Goal: Information Seeking & Learning: Learn about a topic

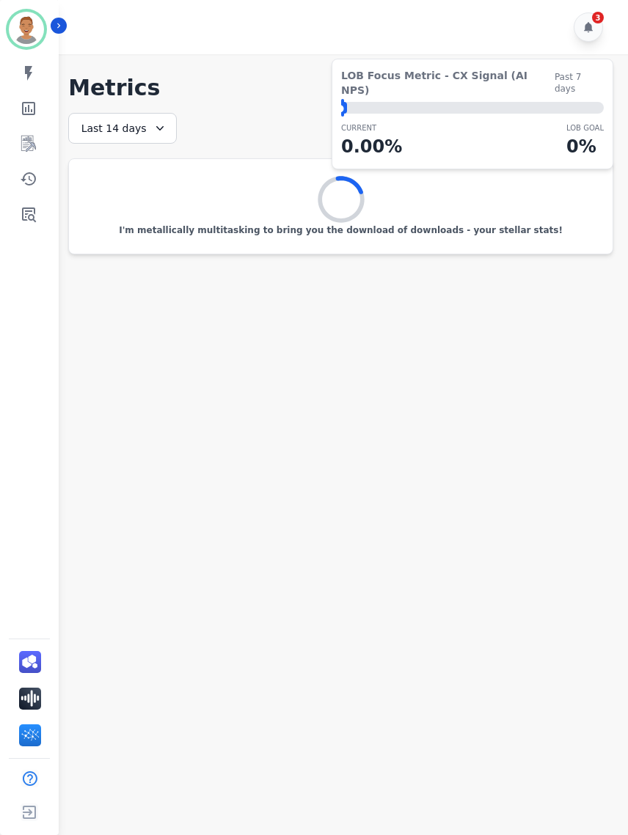
click at [292, 386] on main "**********" at bounding box center [341, 471] width 574 height 835
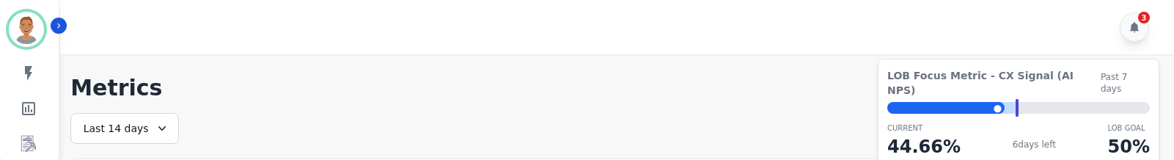
click at [155, 126] on icon at bounding box center [162, 128] width 15 height 15
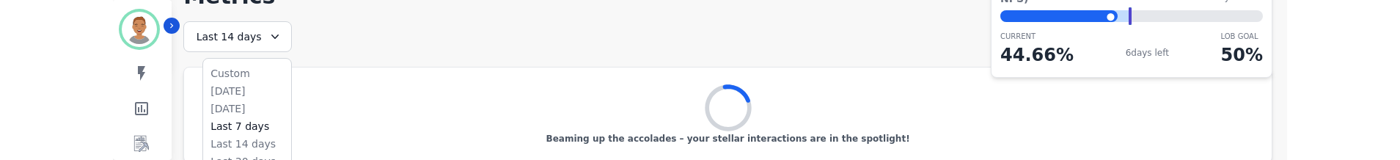
scroll to position [95, 0]
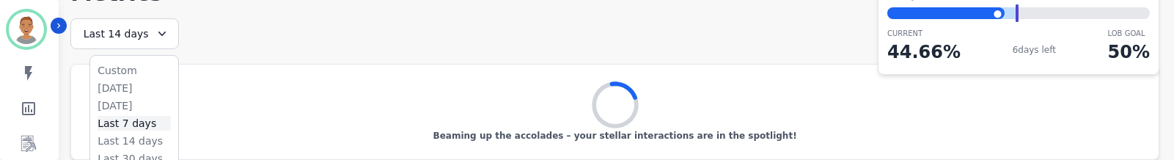
click at [128, 122] on li "Last 7 days" at bounding box center [134, 123] width 73 height 15
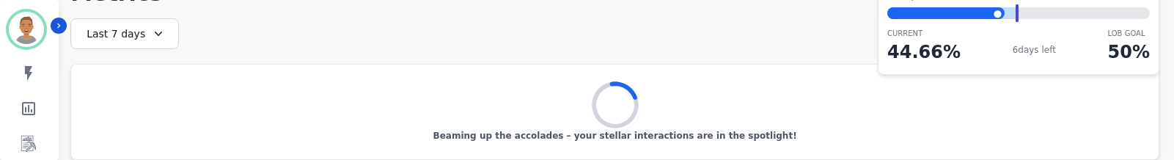
click at [163, 29] on div "Last 7 days" at bounding box center [124, 33] width 109 height 31
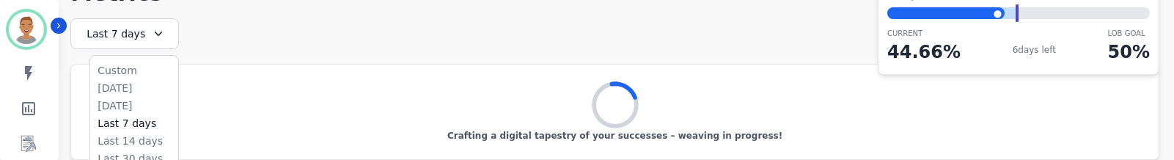
click at [123, 95] on ul "Custom [DATE] [DATE] Last 7 days Last 14 days Last 30 days Last 90 days Last 12…" at bounding box center [134, 139] width 88 height 167
click at [122, 81] on li "[DATE]" at bounding box center [134, 88] width 73 height 15
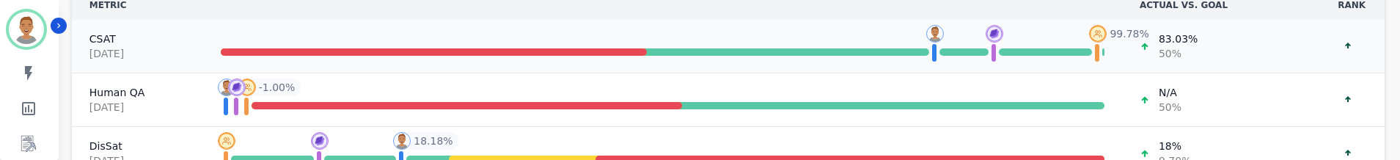
scroll to position [241, 0]
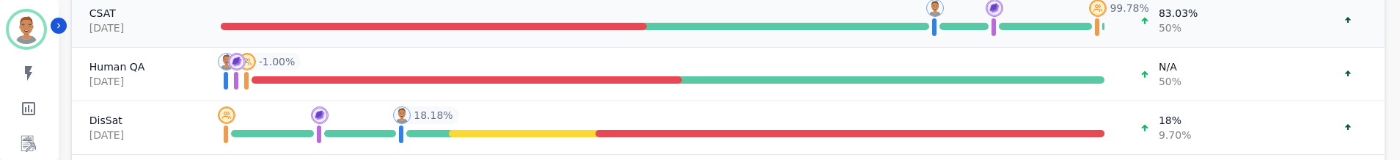
click at [502, 23] on div at bounding box center [434, 26] width 427 height 7
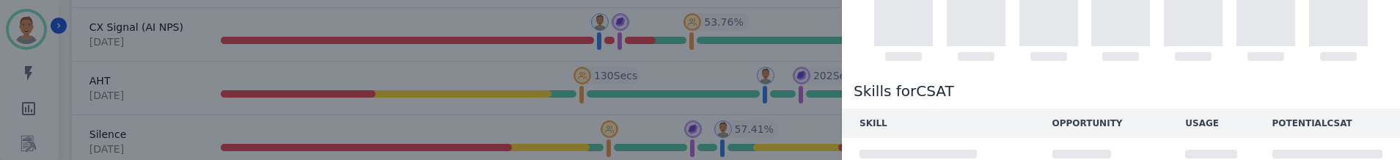
scroll to position [137, 0]
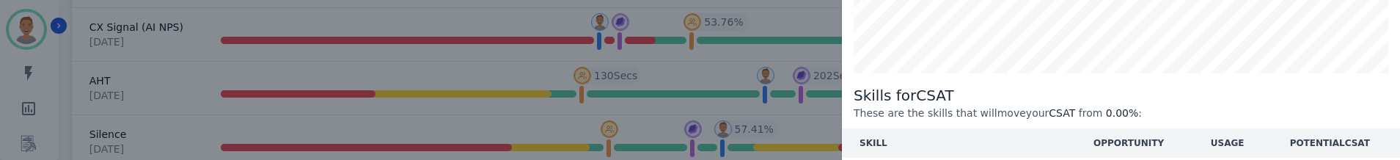
click at [11, 128] on div "Skill trend [DATE] Relative performance Skills for CSAT These are the skills th…" at bounding box center [700, 80] width 1400 height 160
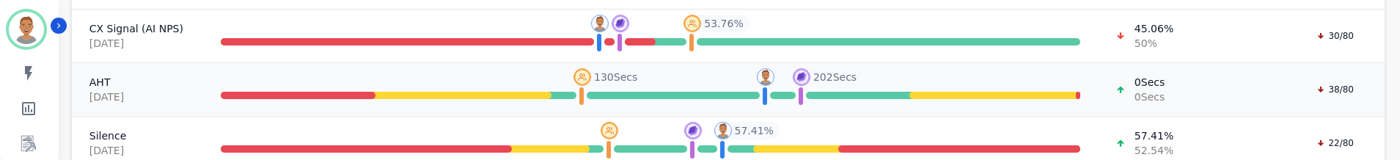
scroll to position [397, 0]
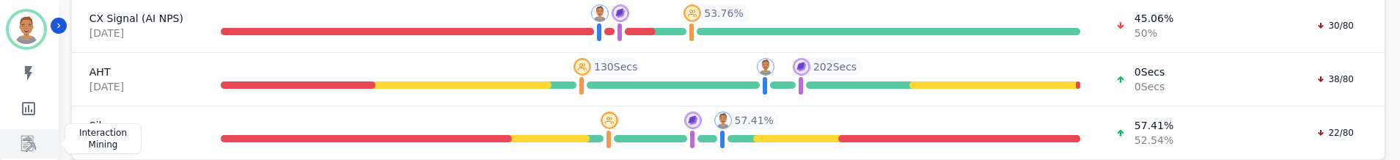
click at [33, 137] on icon "Sidebar" at bounding box center [28, 144] width 15 height 16
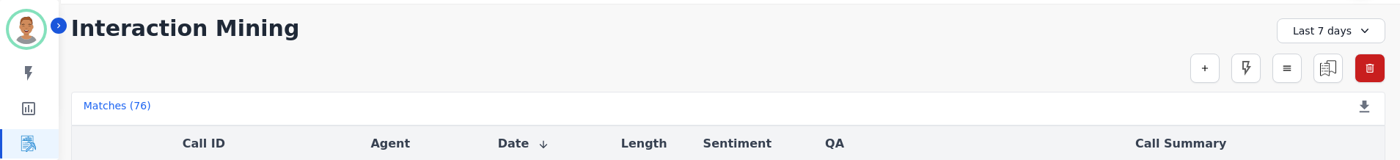
scroll to position [120, 0]
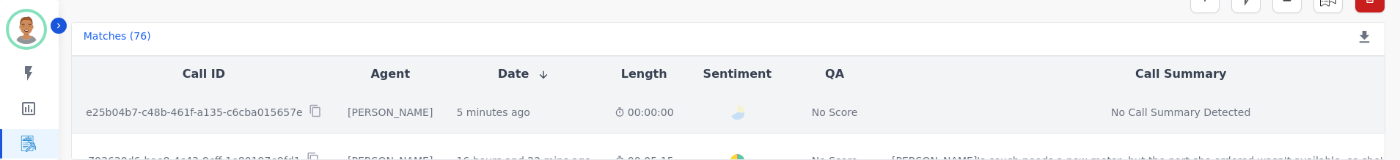
click at [559, 114] on div "5 minutes ago Start at: [DATE] 9:32am" at bounding box center [523, 112] width 134 height 15
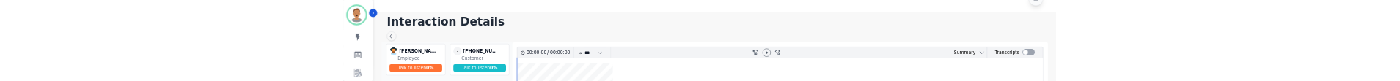
scroll to position [120, 0]
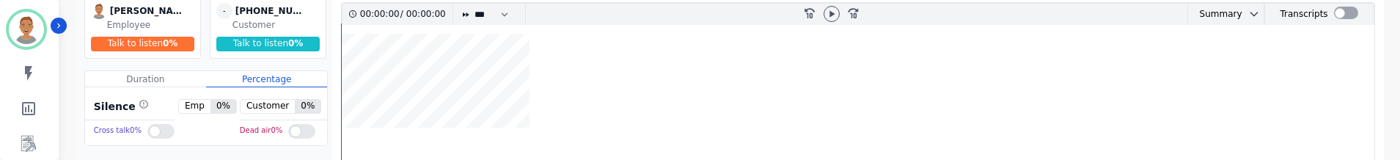
click at [157, 135] on div at bounding box center [160, 131] width 27 height 15
click at [300, 132] on div at bounding box center [301, 131] width 27 height 15
click at [627, 14] on icon at bounding box center [832, 14] width 12 height 12
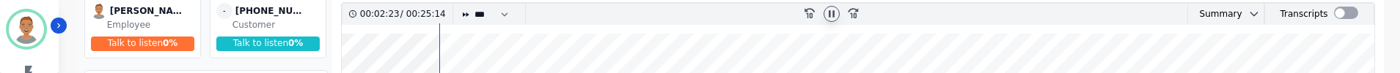
drag, startPoint x: 437, startPoint y: 49, endPoint x: 425, endPoint y: 47, distance: 12.7
drag, startPoint x: 411, startPoint y: 56, endPoint x: 388, endPoint y: 56, distance: 23.5
drag, startPoint x: 388, startPoint y: 56, endPoint x: 373, endPoint y: 56, distance: 14.7
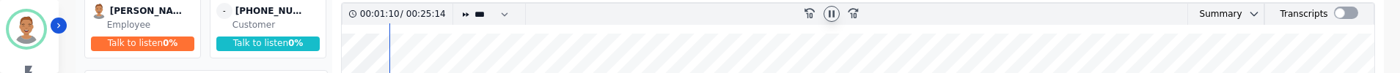
drag, startPoint x: 373, startPoint y: 52, endPoint x: 359, endPoint y: 51, distance: 14.0
click at [627, 13] on icon "fast-forward-10" at bounding box center [853, 13] width 12 height 12
drag, startPoint x: 842, startPoint y: 58, endPoint x: 859, endPoint y: 58, distance: 17.6
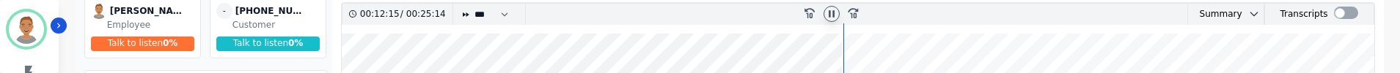
click at [627, 14] on icon at bounding box center [853, 13] width 10 height 10
click at [627, 12] on icon "fast-forward-10" at bounding box center [853, 13] width 12 height 12
click at [627, 13] on icon "fast-forward-10" at bounding box center [853, 13] width 12 height 12
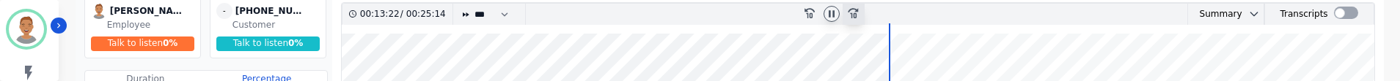
click at [627, 13] on icon "fast-forward-10" at bounding box center [853, 13] width 12 height 12
click at [627, 13] on icon at bounding box center [853, 13] width 10 height 10
click at [627, 13] on icon "fast-forward-10" at bounding box center [853, 13] width 12 height 12
click at [627, 14] on icon at bounding box center [853, 13] width 10 height 10
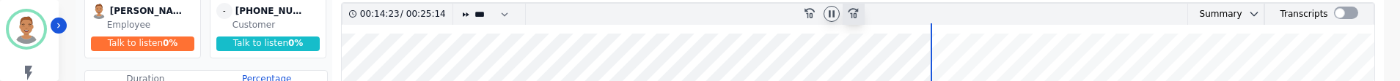
click at [627, 14] on icon at bounding box center [853, 13] width 10 height 10
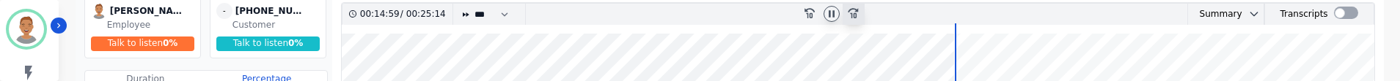
click at [627, 14] on icon at bounding box center [853, 13] width 10 height 10
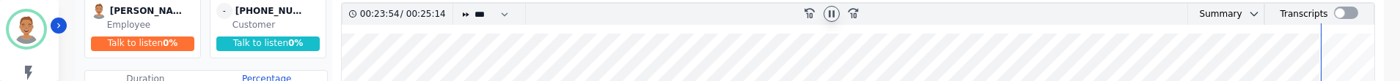
click at [627, 18] on div "rewind-10 fast-forward-10" at bounding box center [831, 14] width 309 height 21
click at [627, 17] on icon at bounding box center [832, 13] width 6 height 7
click at [568, 18] on div "00:23:56 / 00:25:14 * * * **** * *** * ****" at bounding box center [496, 14] width 309 height 21
